Goal: Transaction & Acquisition: Purchase product/service

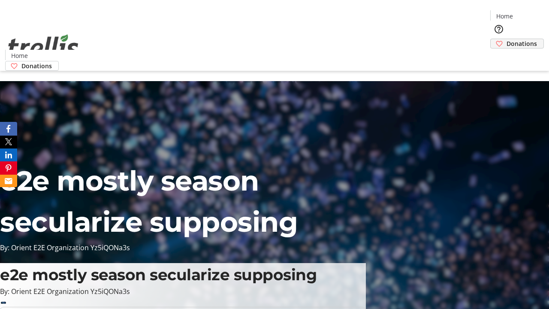
click at [506, 39] on span "Donations" at bounding box center [521, 43] width 30 height 9
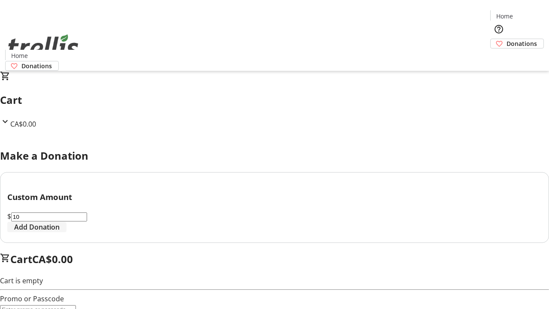
click at [60, 232] on span "Add Donation" at bounding box center [36, 227] width 45 height 10
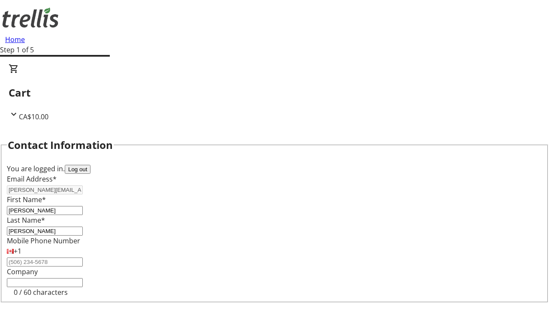
select select "CA"
type input "[STREET_ADDRESS][PERSON_NAME]"
type input "Kelowna"
select select "BC"
type input "Kelowna"
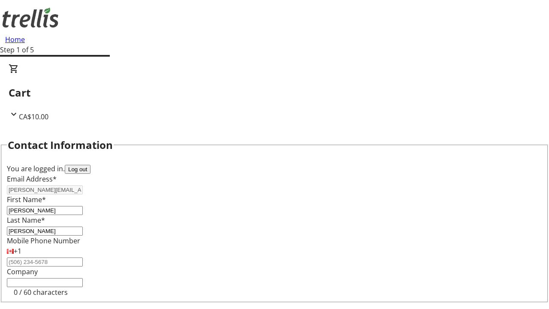
type input "V1Y 0C2"
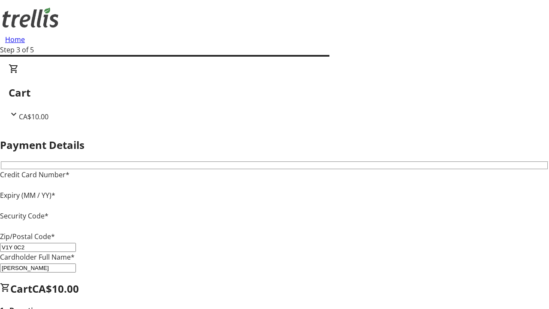
type input "V1Y 0C2"
